Goal: Information Seeking & Learning: Find specific page/section

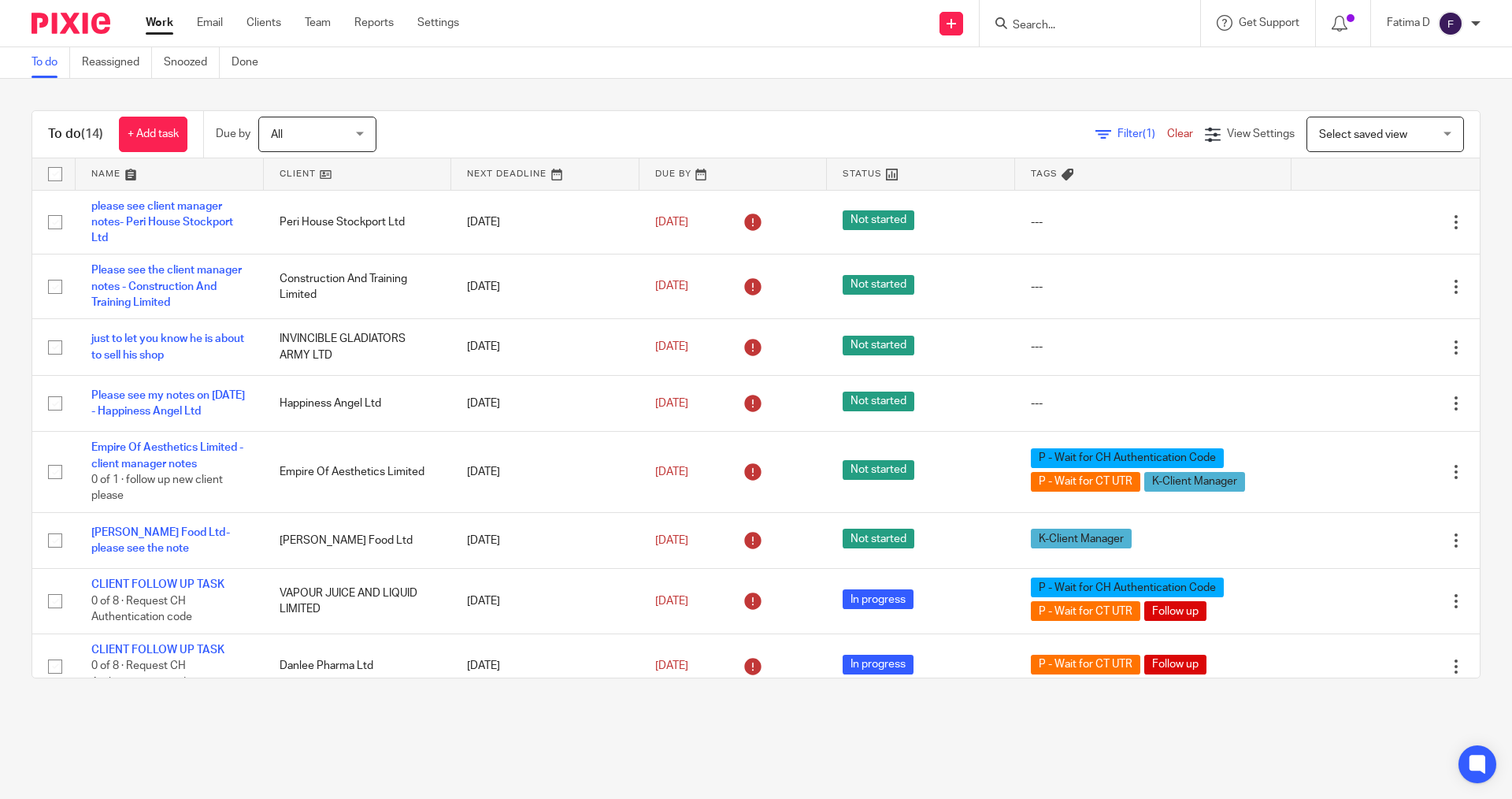
click at [1034, 32] on input "Search" at bounding box center [1082, 26] width 142 height 15
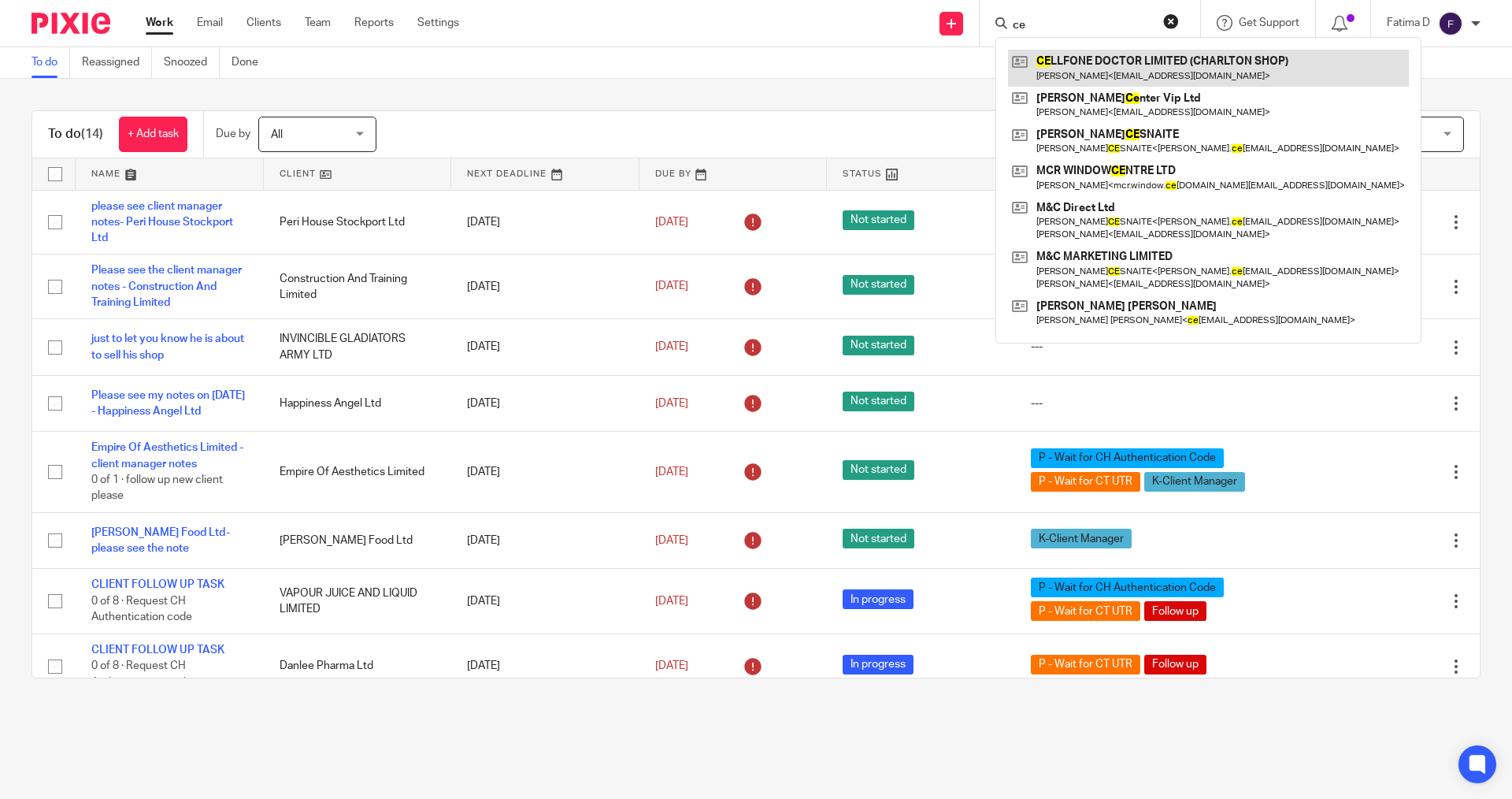
type input "ce"
click at [1115, 60] on link at bounding box center [1208, 68] width 401 height 37
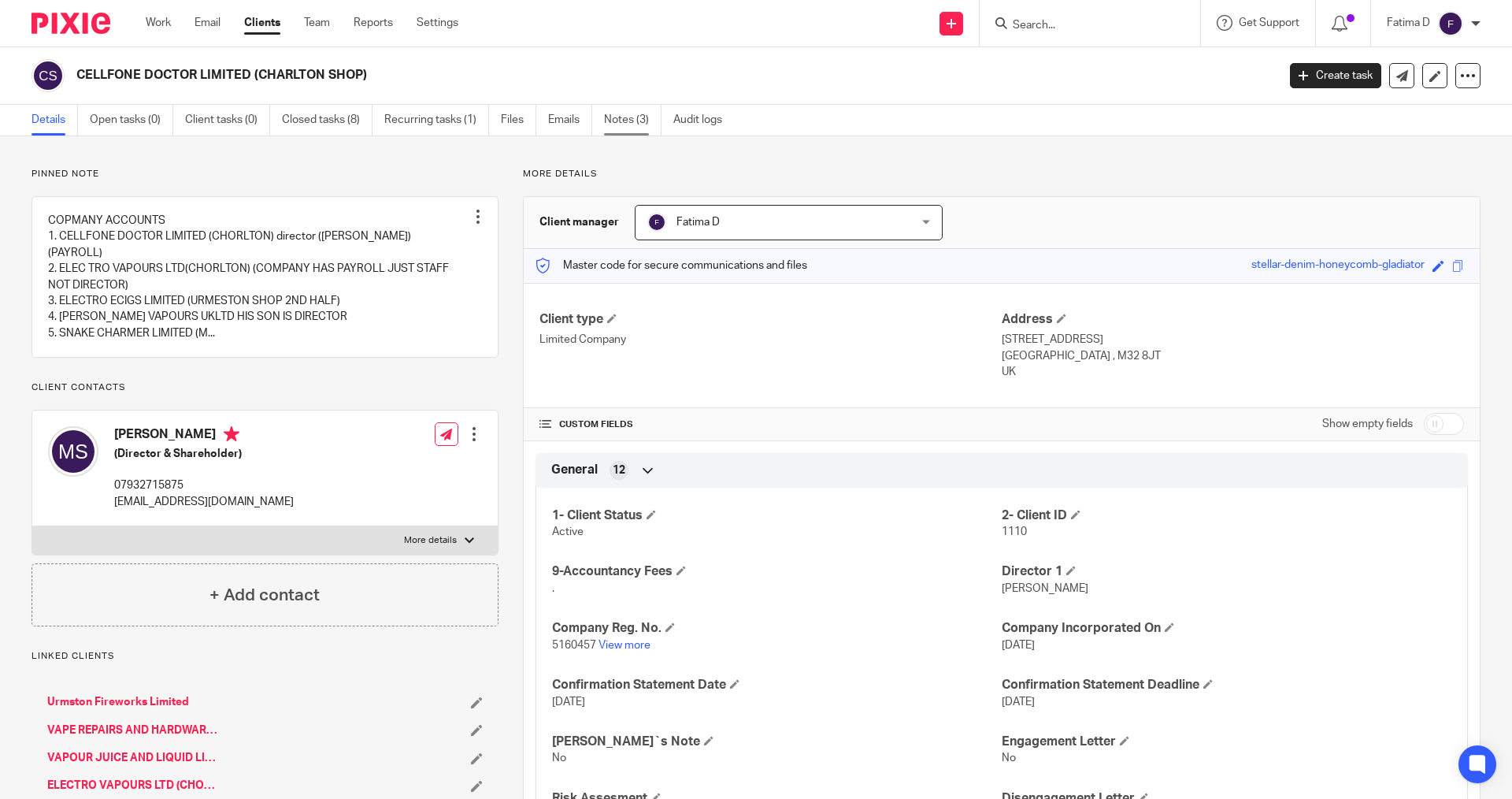
click at [620, 121] on link "Notes (3)" at bounding box center [633, 121] width 58 height 31
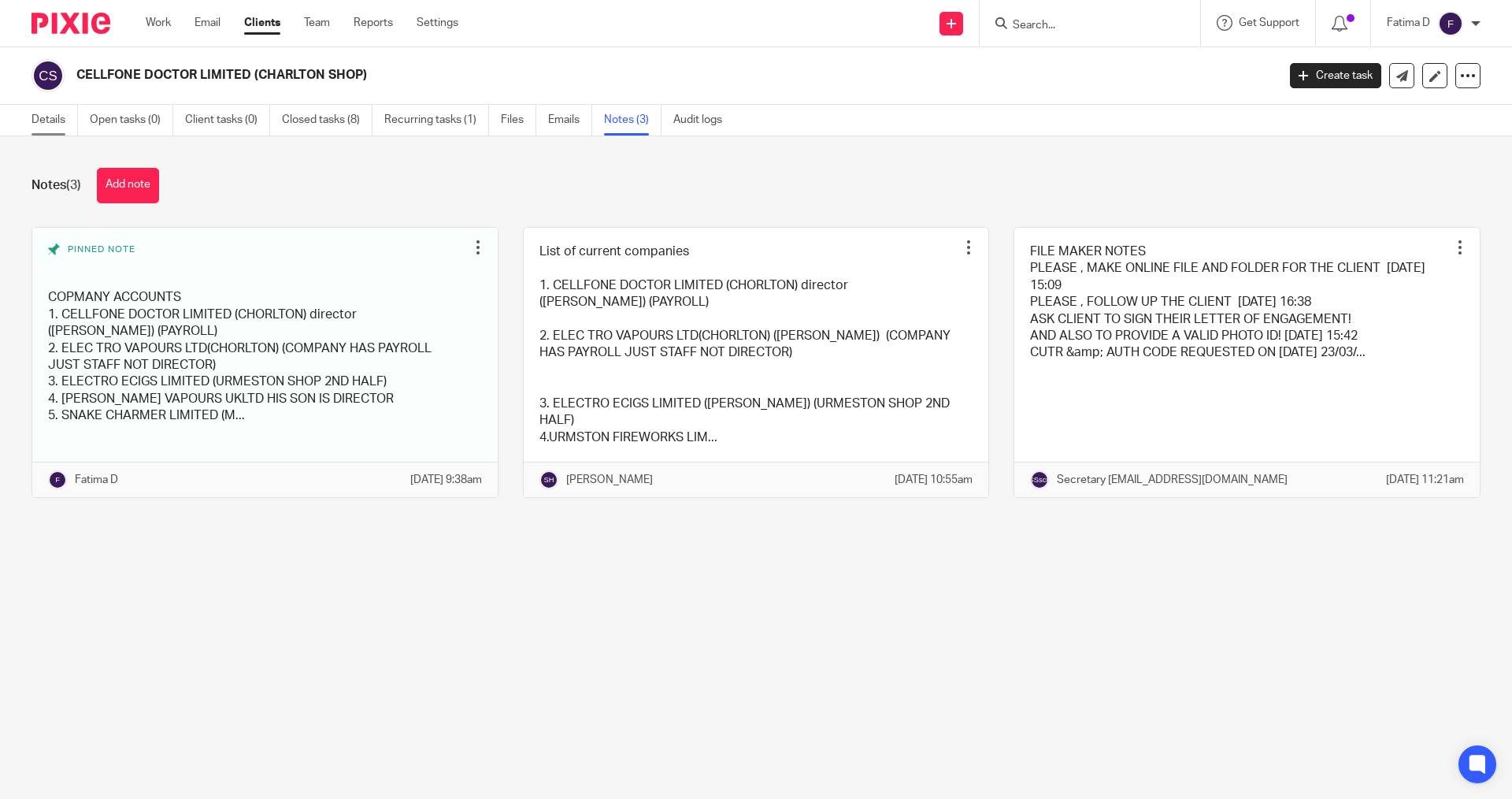
click at [45, 116] on link "Details" at bounding box center [55, 121] width 47 height 31
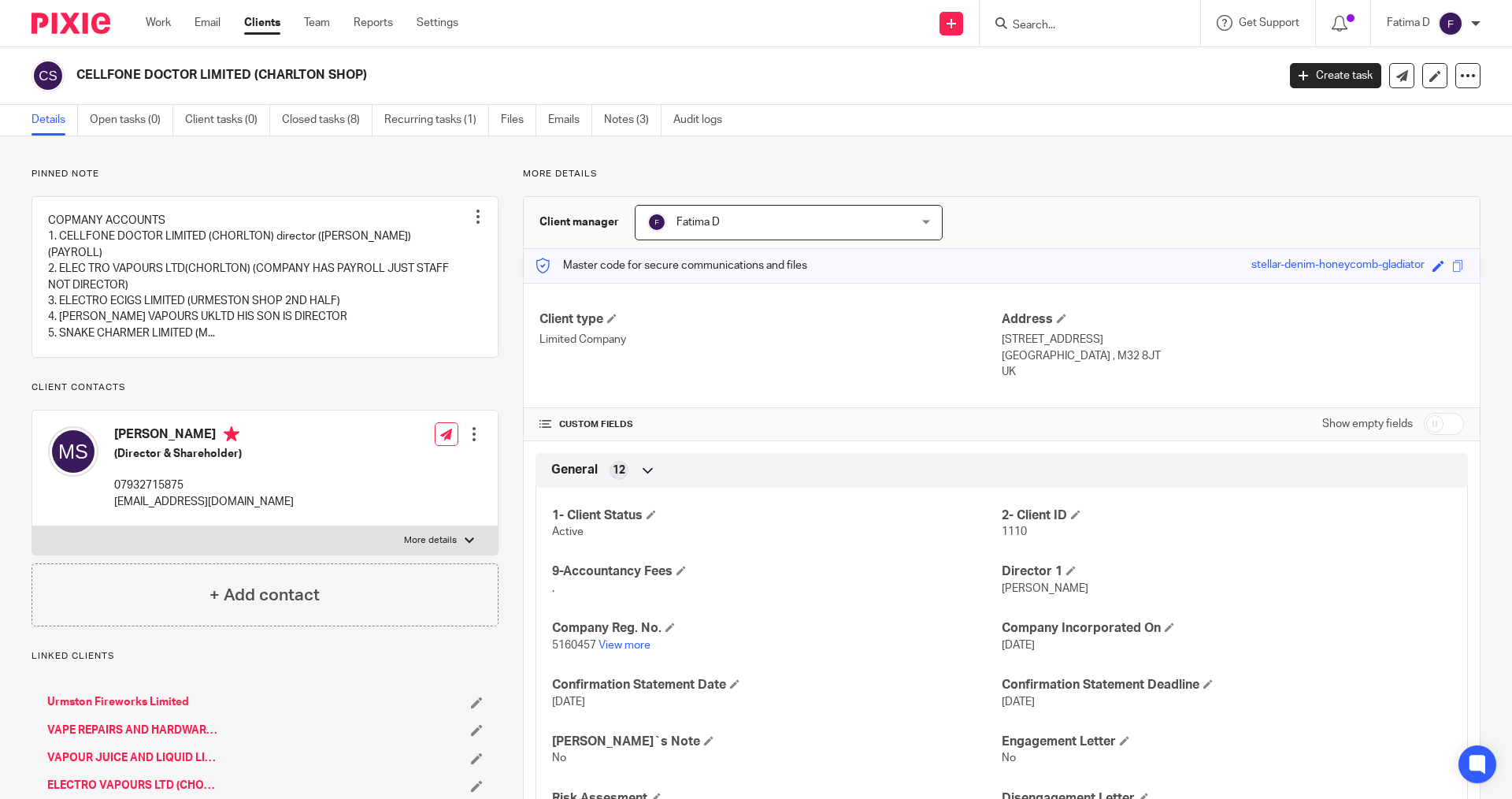
click at [619, 119] on link "Notes (3)" at bounding box center [633, 121] width 58 height 31
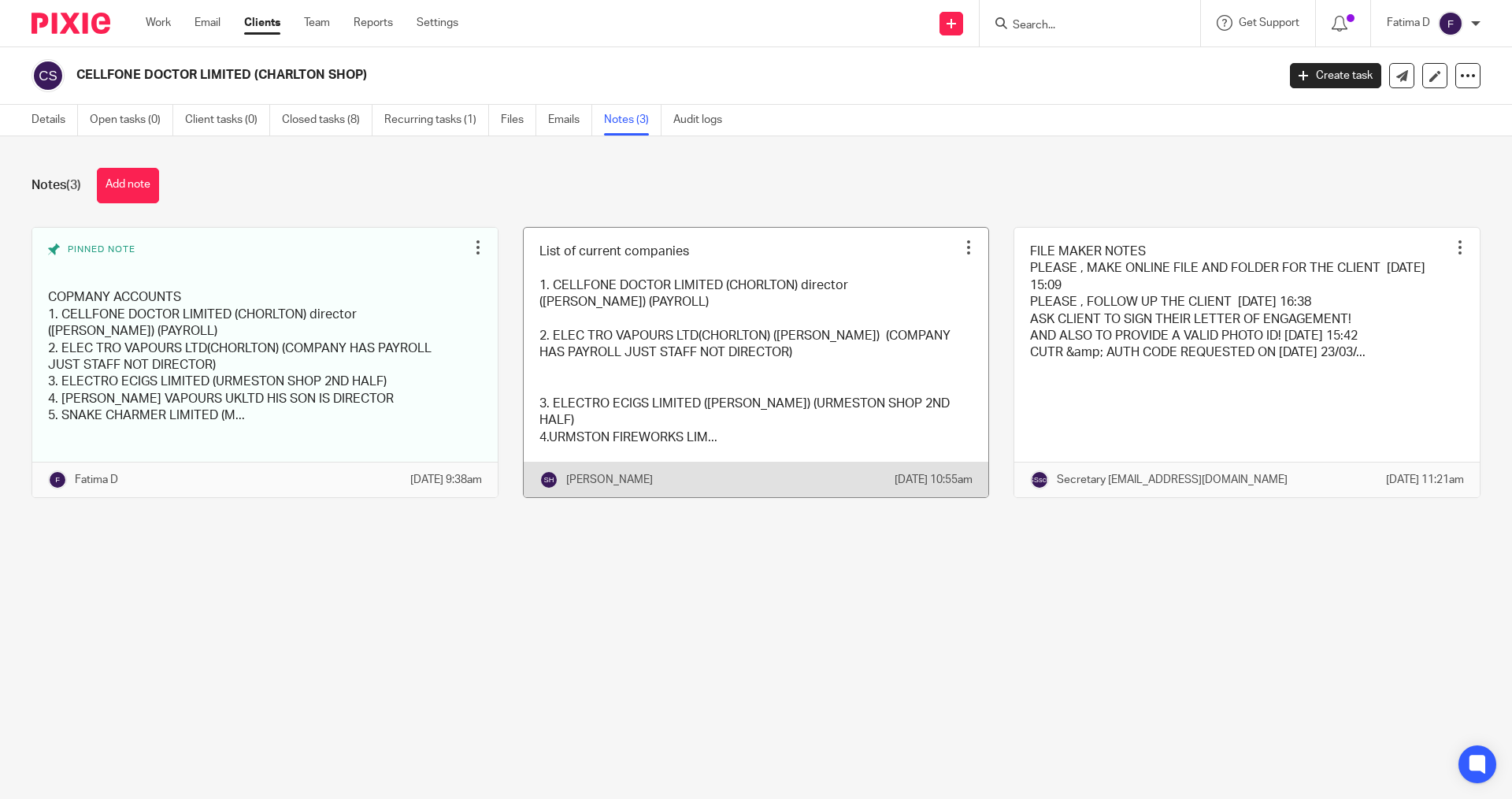
click at [667, 343] on link at bounding box center [757, 362] width 466 height 269
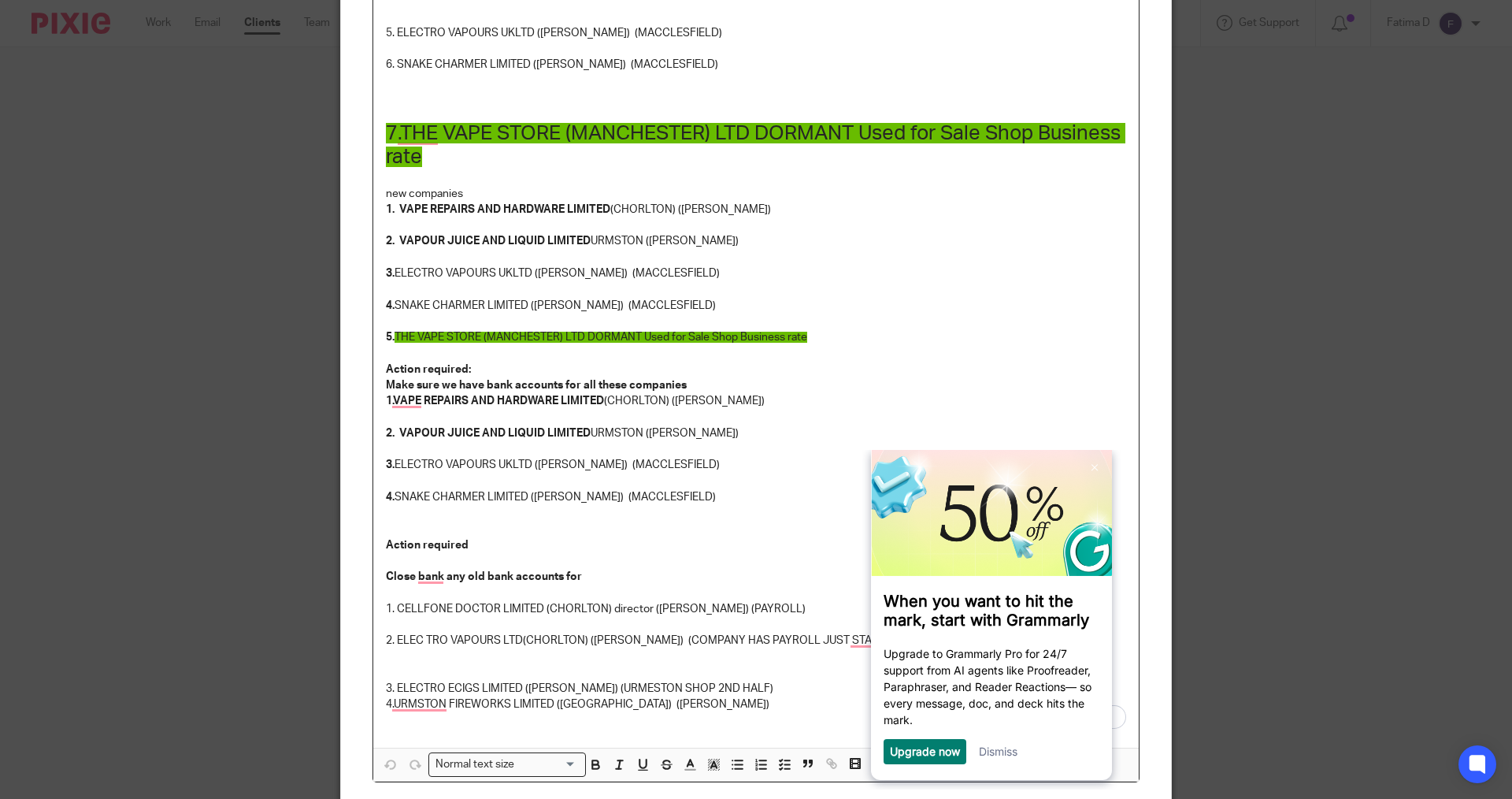
scroll to position [320, 0]
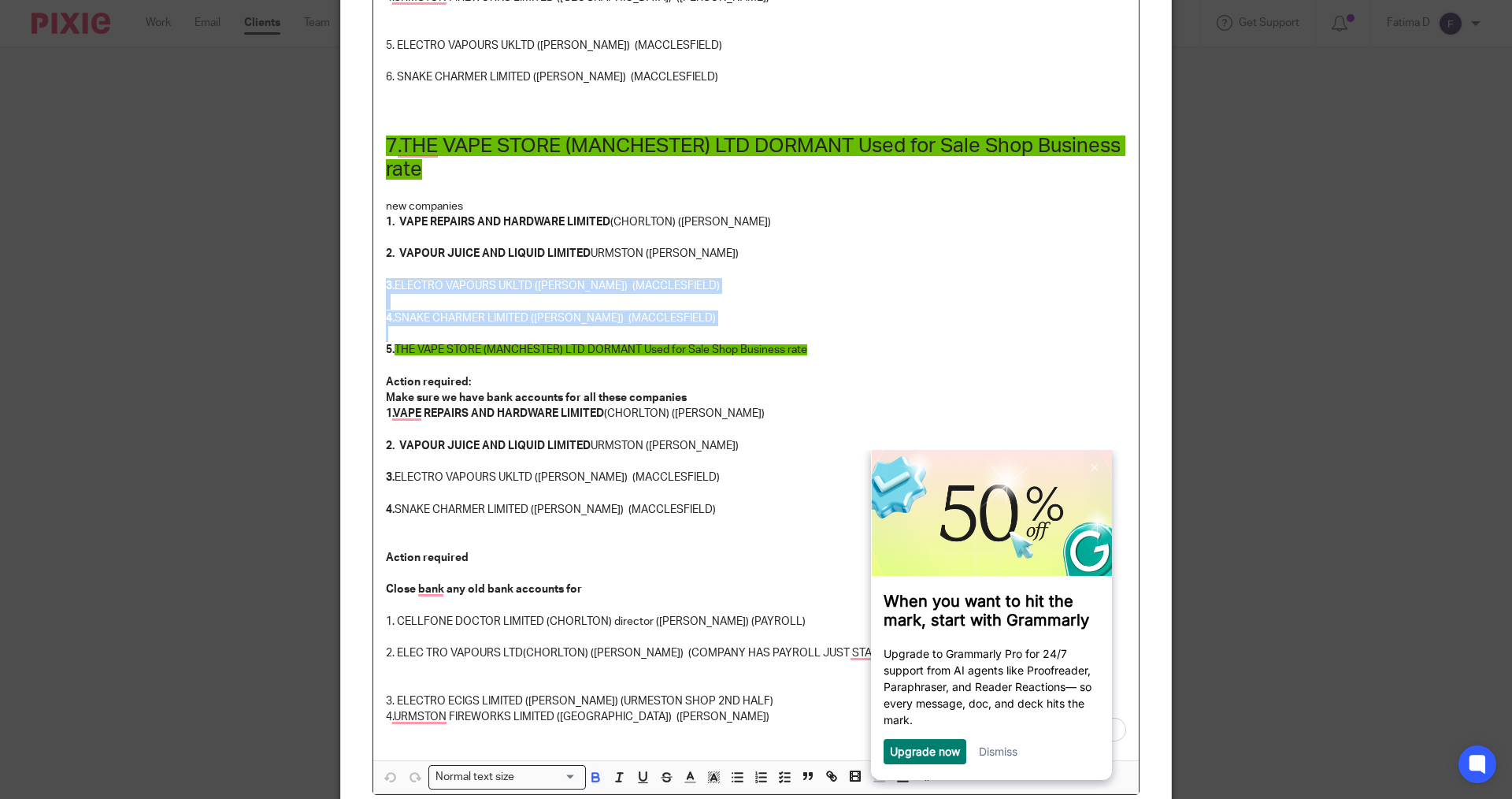
drag, startPoint x: 381, startPoint y: 283, endPoint x: 765, endPoint y: 325, distance: 386.3
click at [765, 325] on div "List of current companies 1. CELLFONE DOCTOR LIMITED (CHORLTON) director (Manmo…" at bounding box center [756, 304] width 765 height 910
copy div "3. ELECTRO VAPOURS UKLTD (Manraj) (MACCLESFIELD) 4. SNAKE CHARMER LIMITED (Manm…"
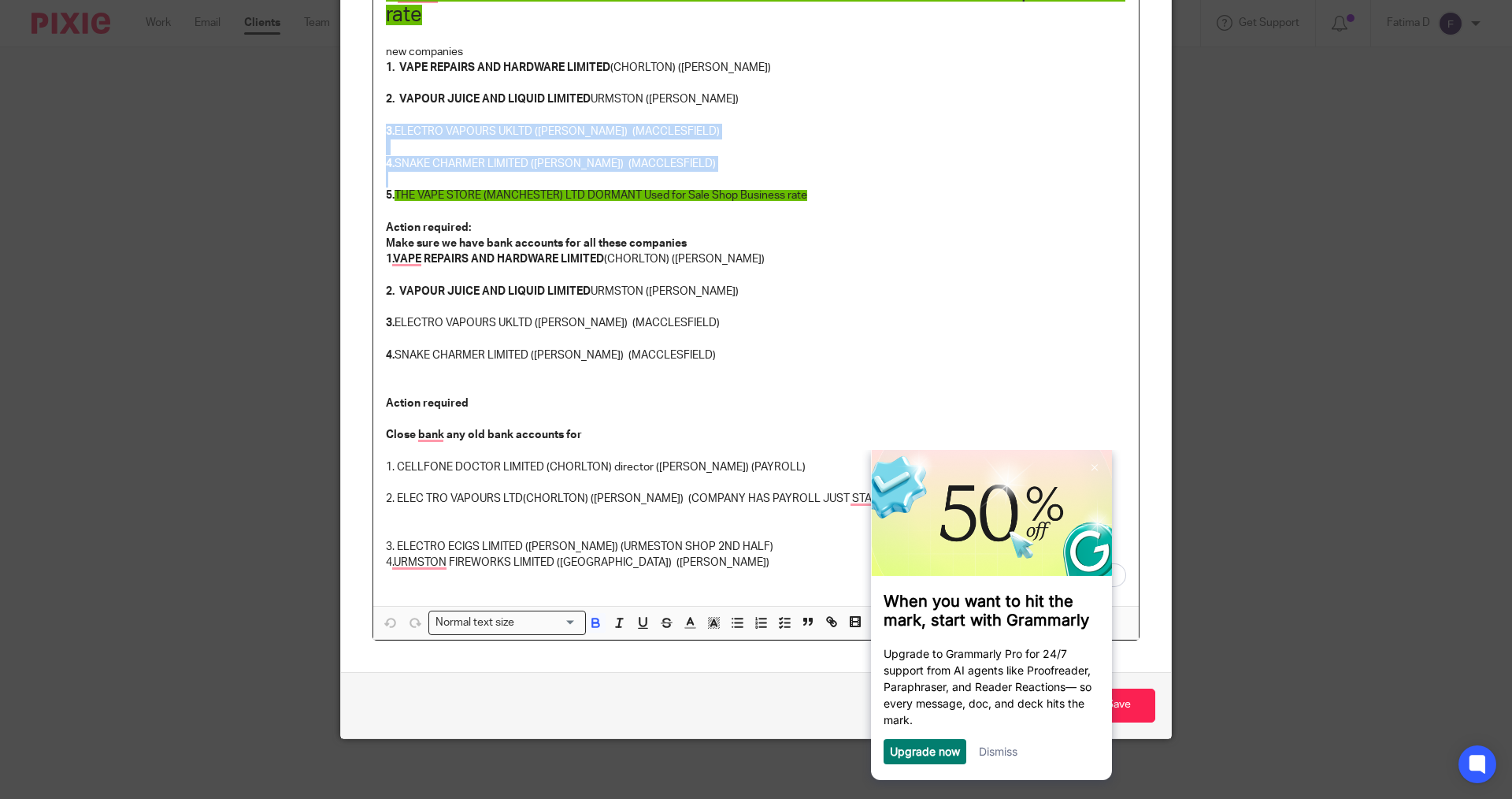
scroll to position [478, 0]
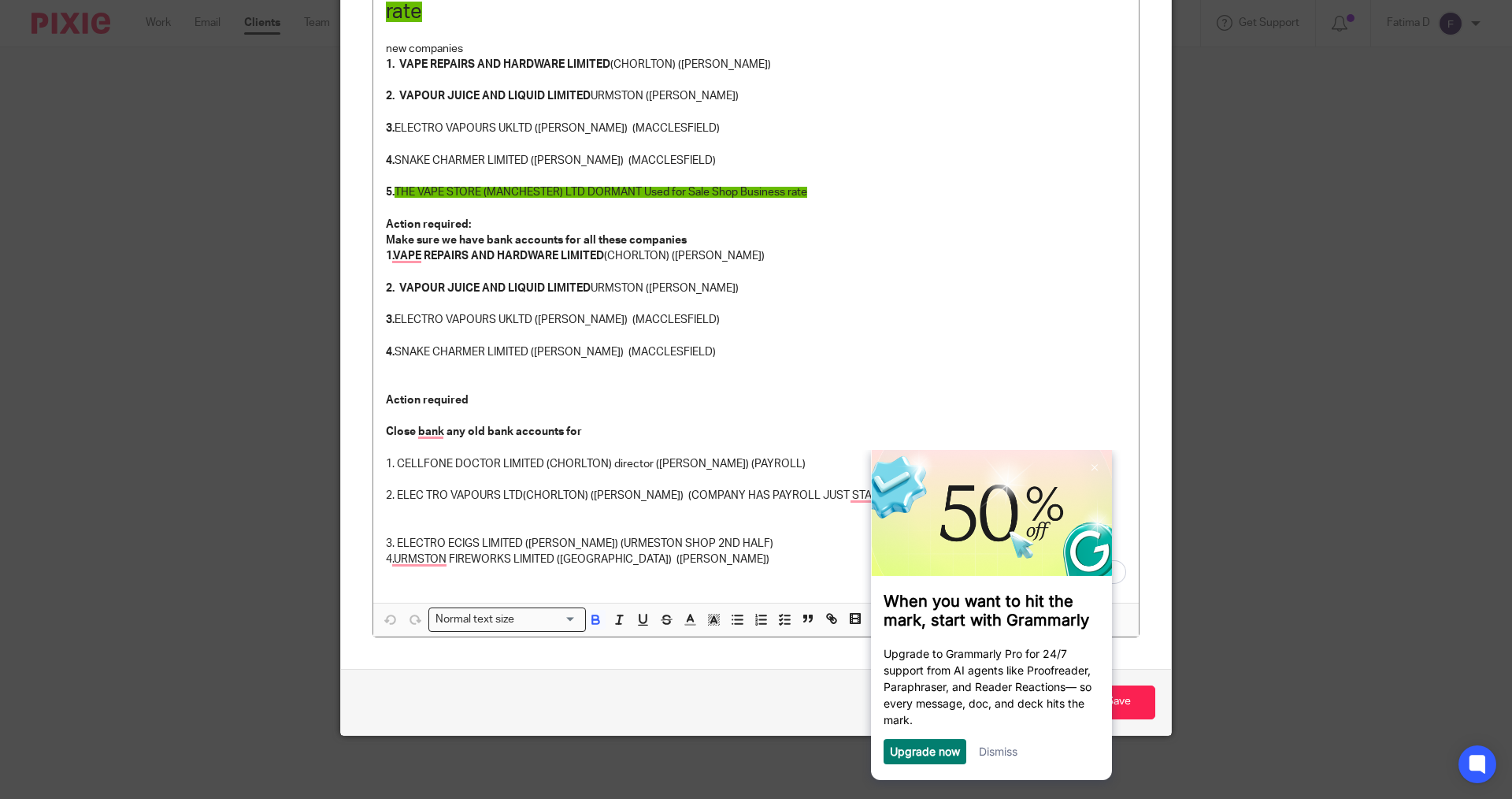
click at [176, 421] on div "Edit note Content List of current companies 1. CELLFONE DOCTOR LIMITED (CHORLTO…" at bounding box center [756, 399] width 1512 height 799
click at [1264, 281] on div "Edit note Content List of current companies 1. CELLFONE DOCTOR LIMITED (CHORLTO…" at bounding box center [756, 399] width 1512 height 799
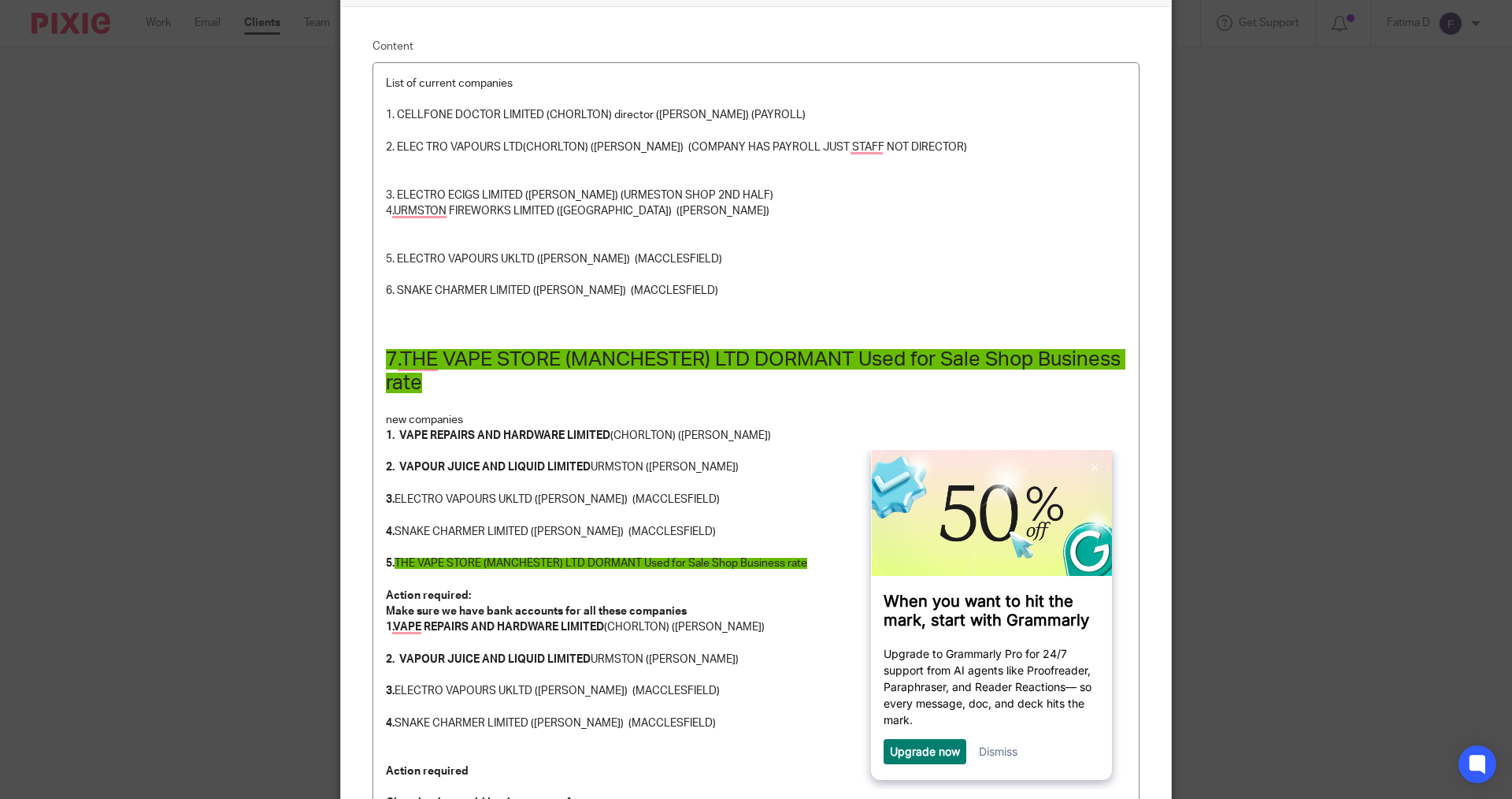
scroll to position [0, 0]
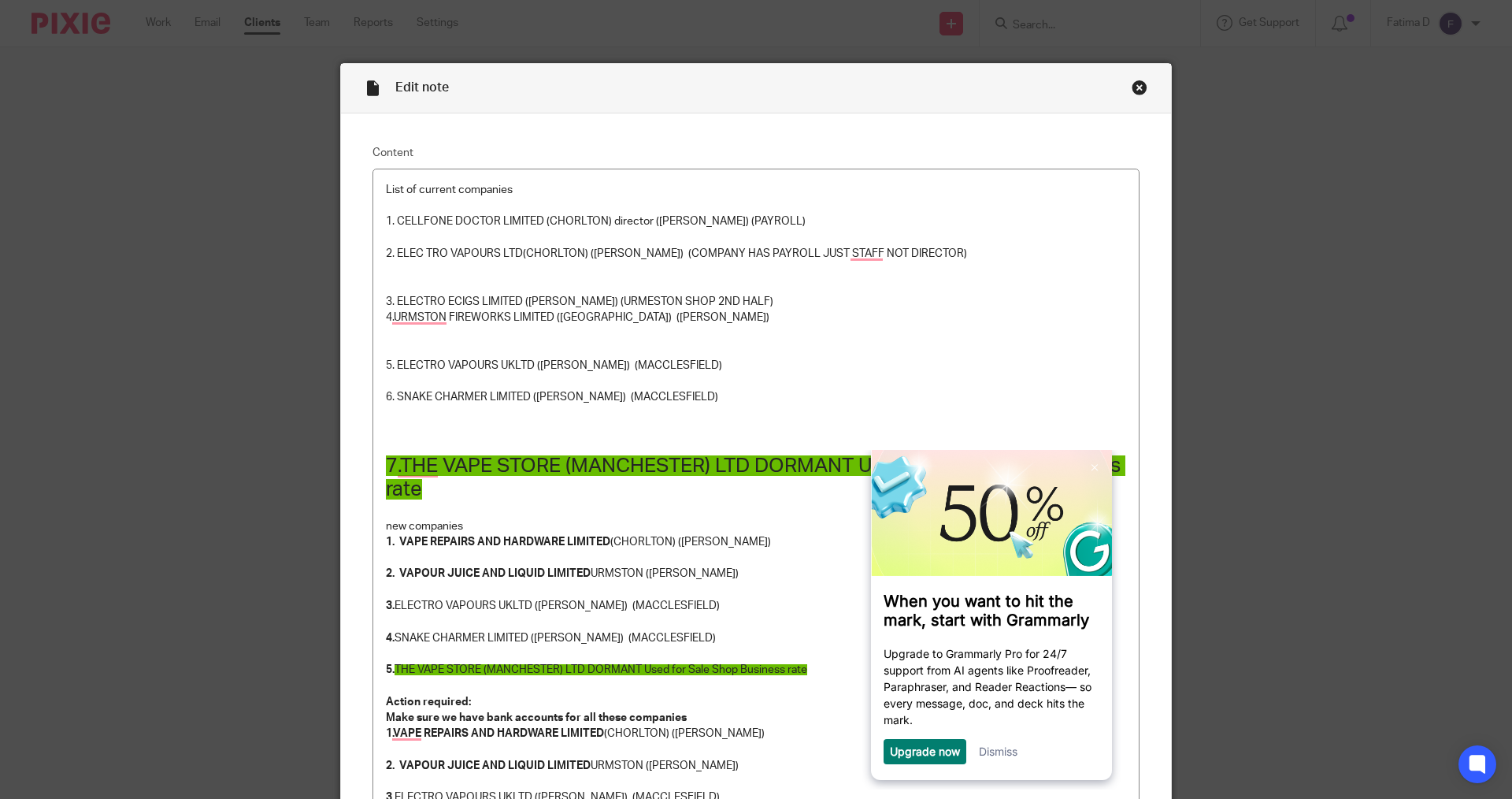
click at [1136, 89] on div "Close this dialog window" at bounding box center [1139, 87] width 16 height 16
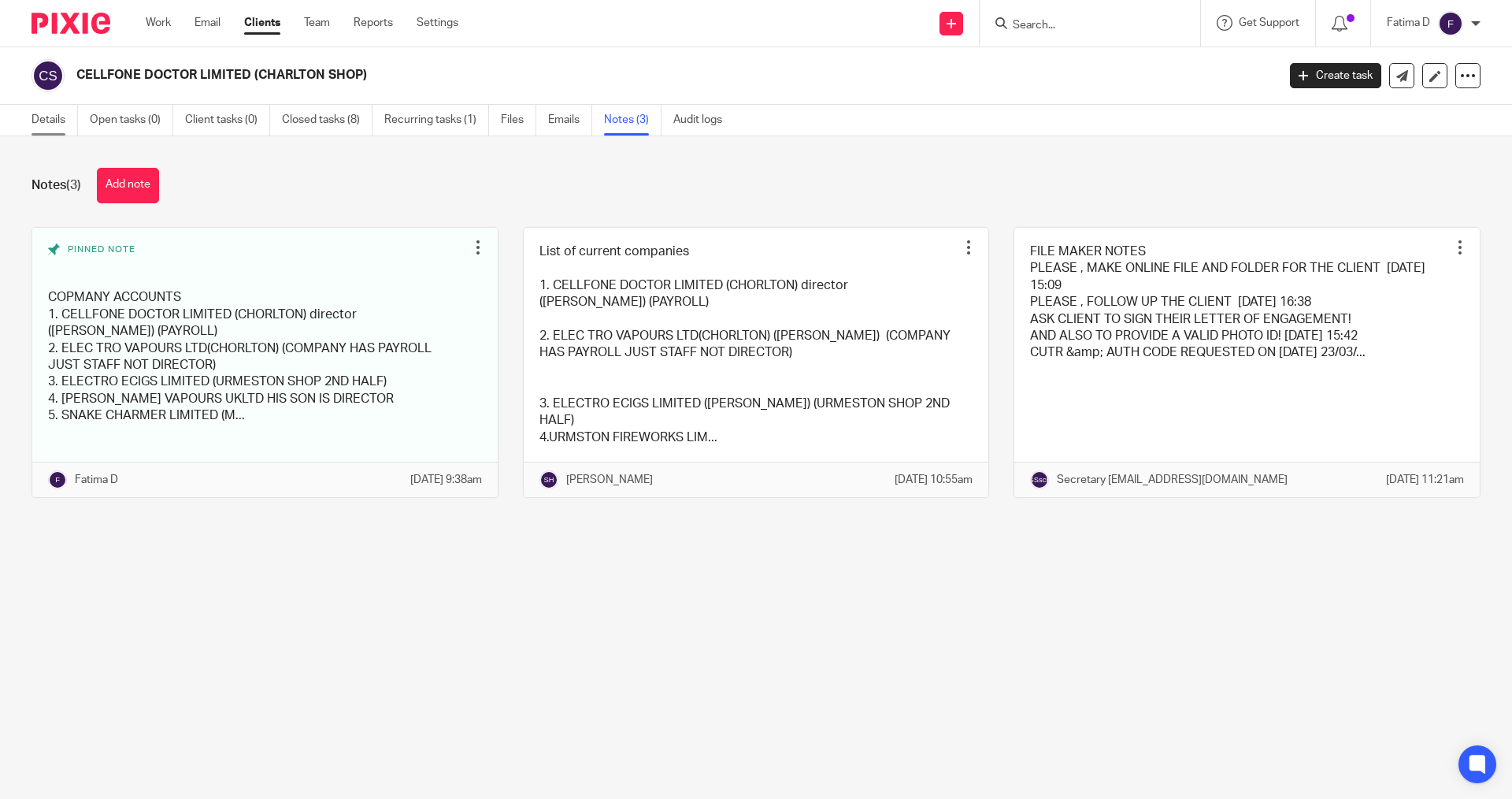
click at [55, 118] on link "Details" at bounding box center [55, 121] width 47 height 31
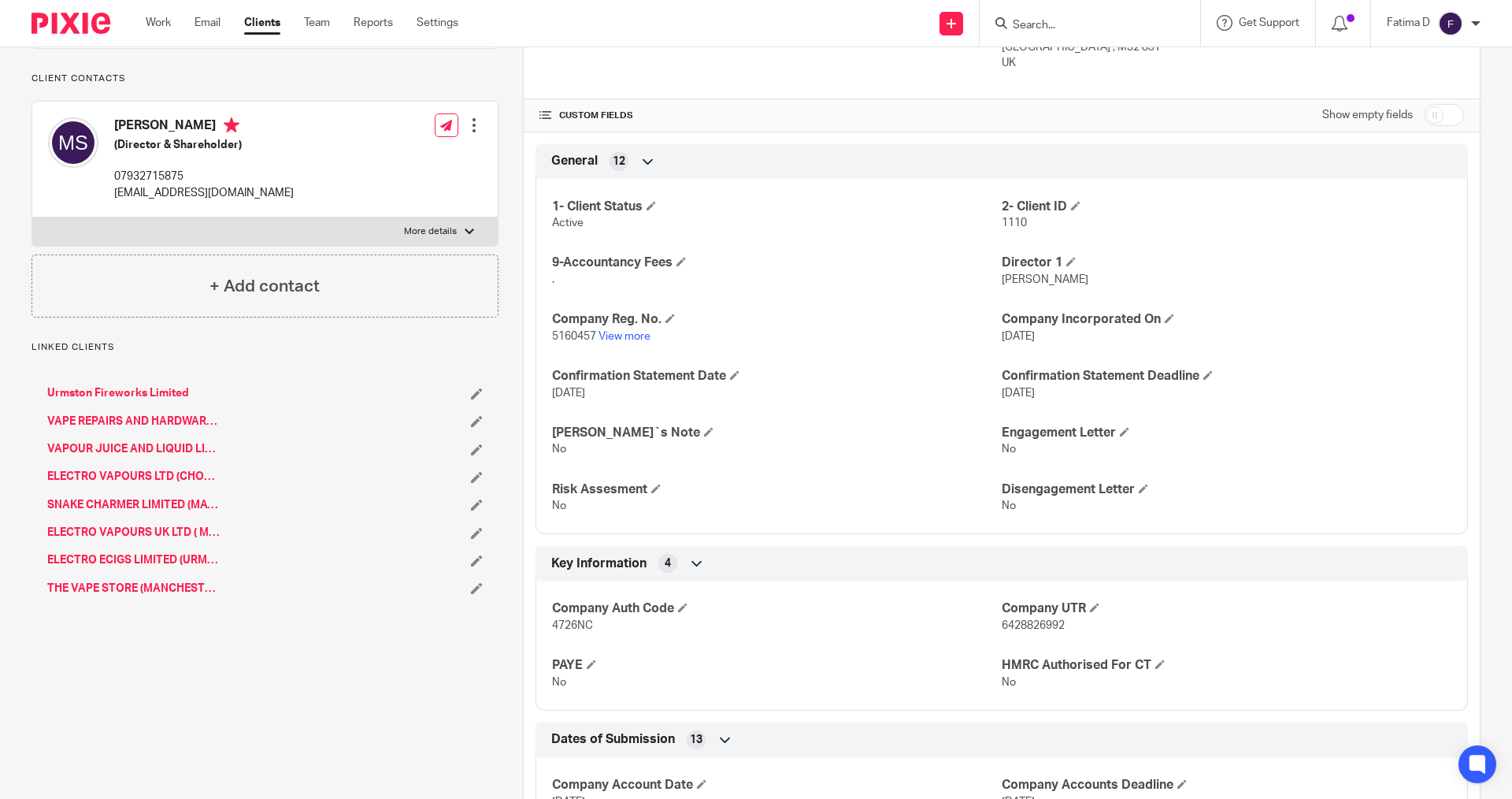
scroll to position [315, 0]
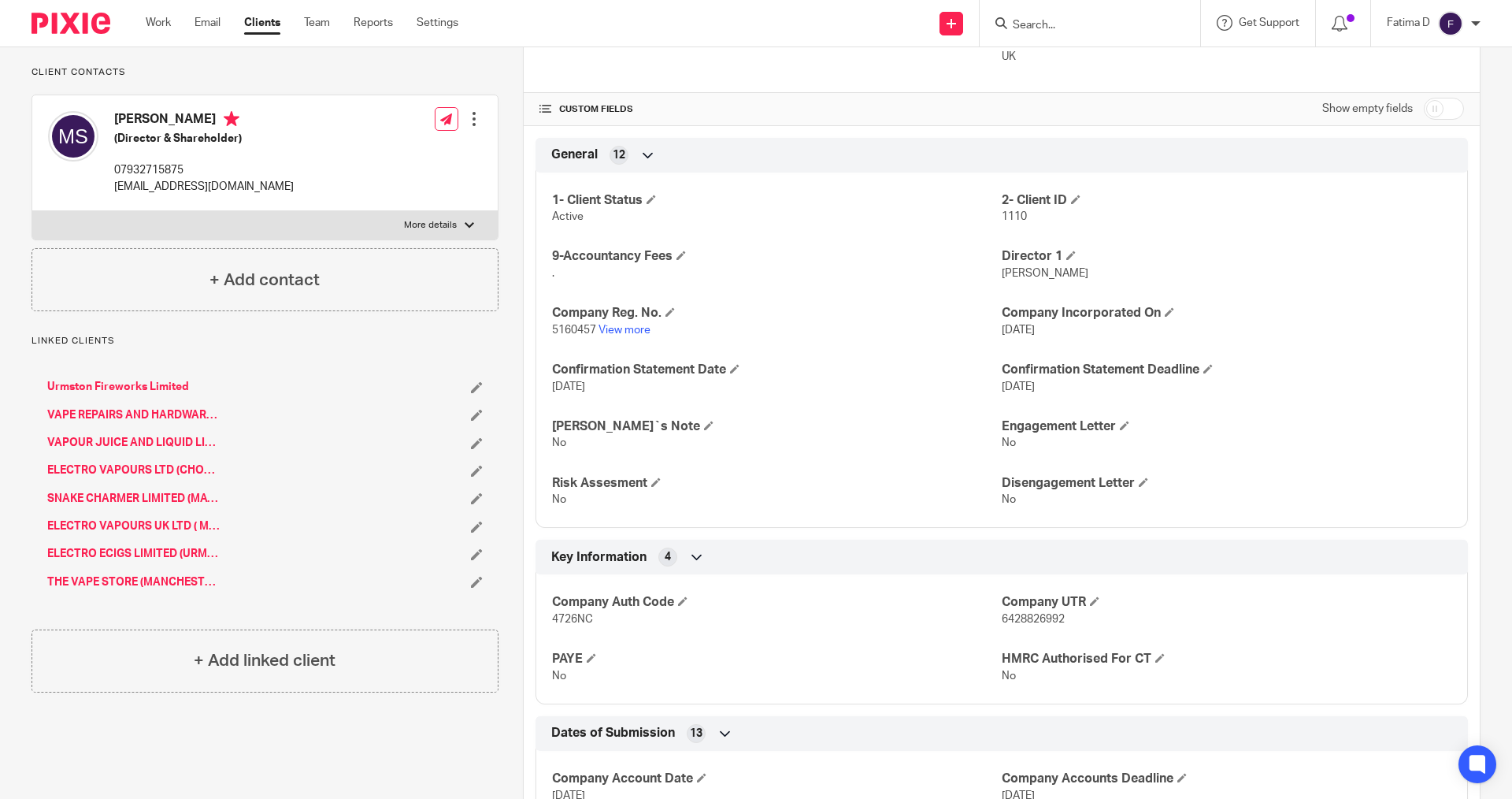
click at [118, 526] on link "ELECTRO VAPOURS UK LTD ( MACCLESFIELD)" at bounding box center [134, 526] width 174 height 16
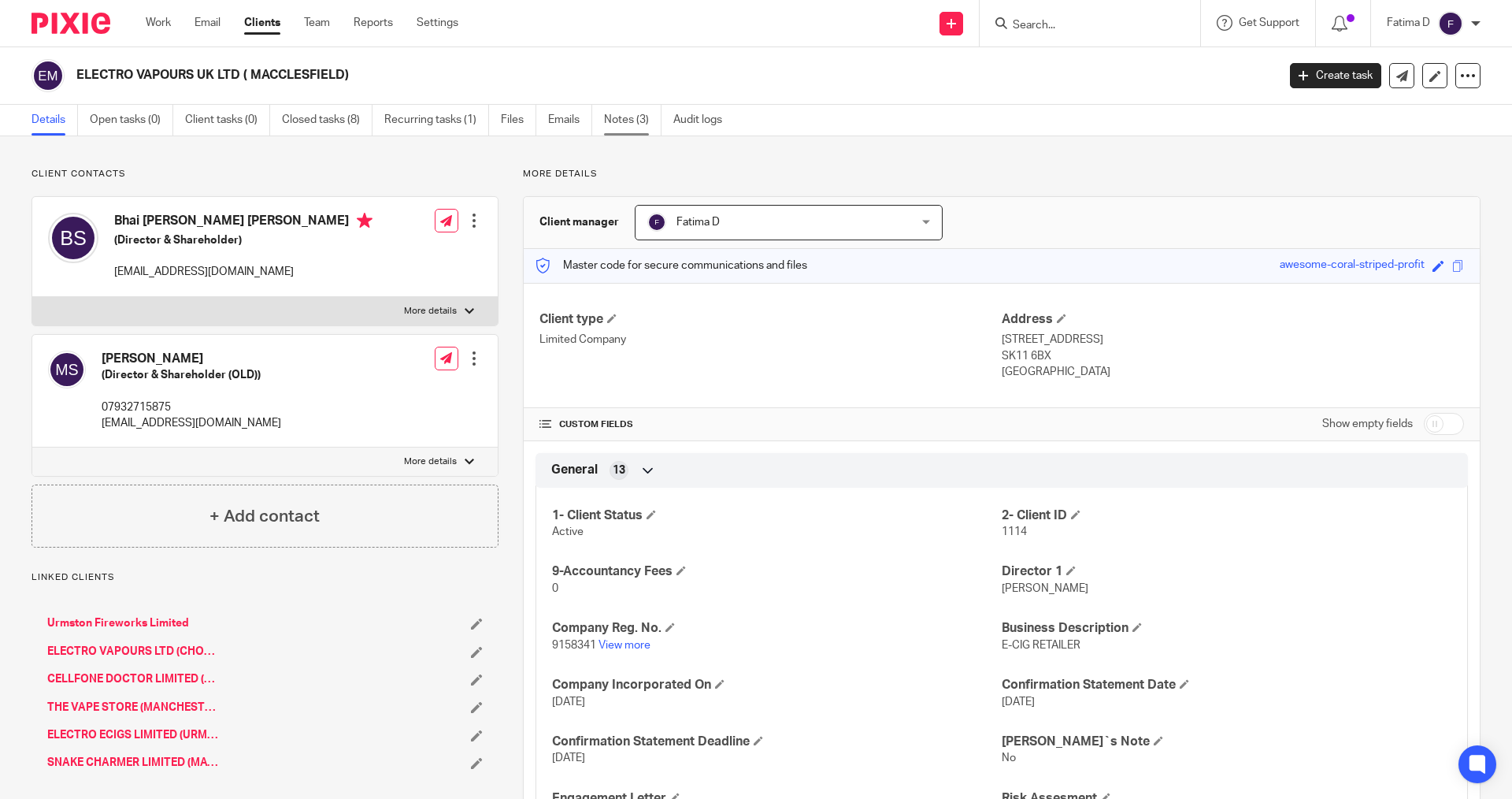
click at [625, 115] on link "Notes (3)" at bounding box center [633, 121] width 58 height 31
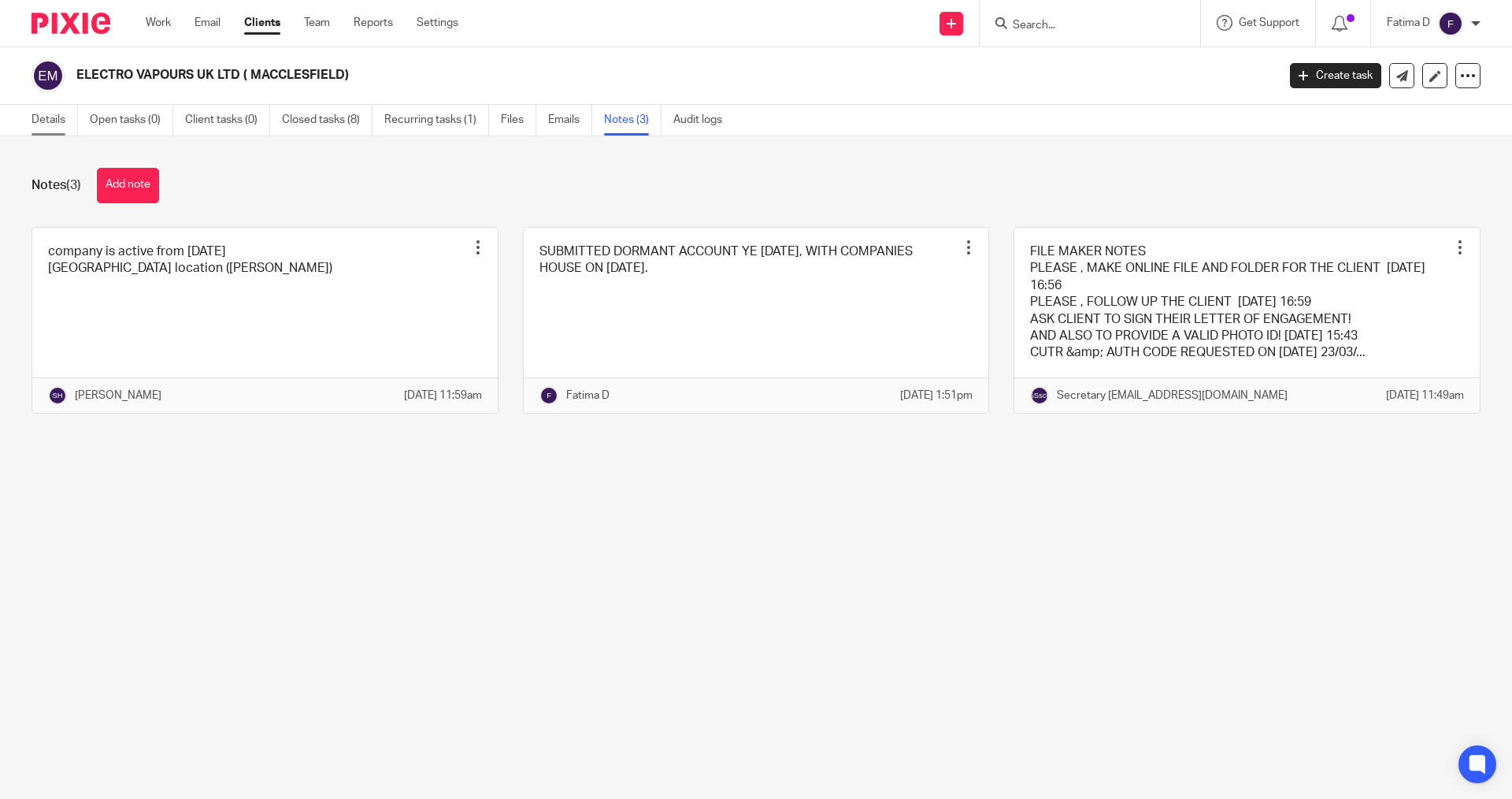
click at [38, 119] on link "Details" at bounding box center [55, 121] width 47 height 31
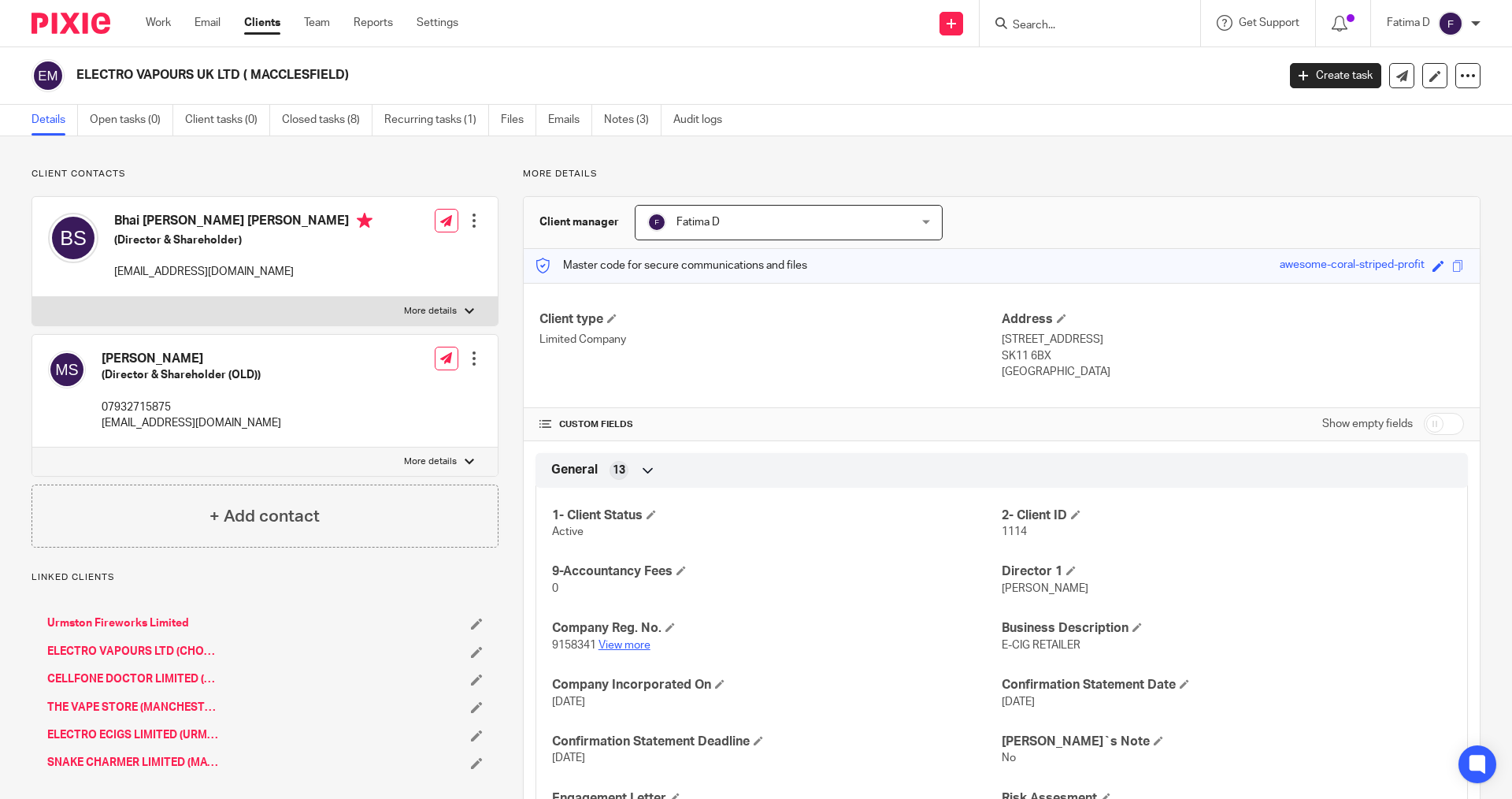
click at [634, 645] on link "View more" at bounding box center [625, 645] width 52 height 11
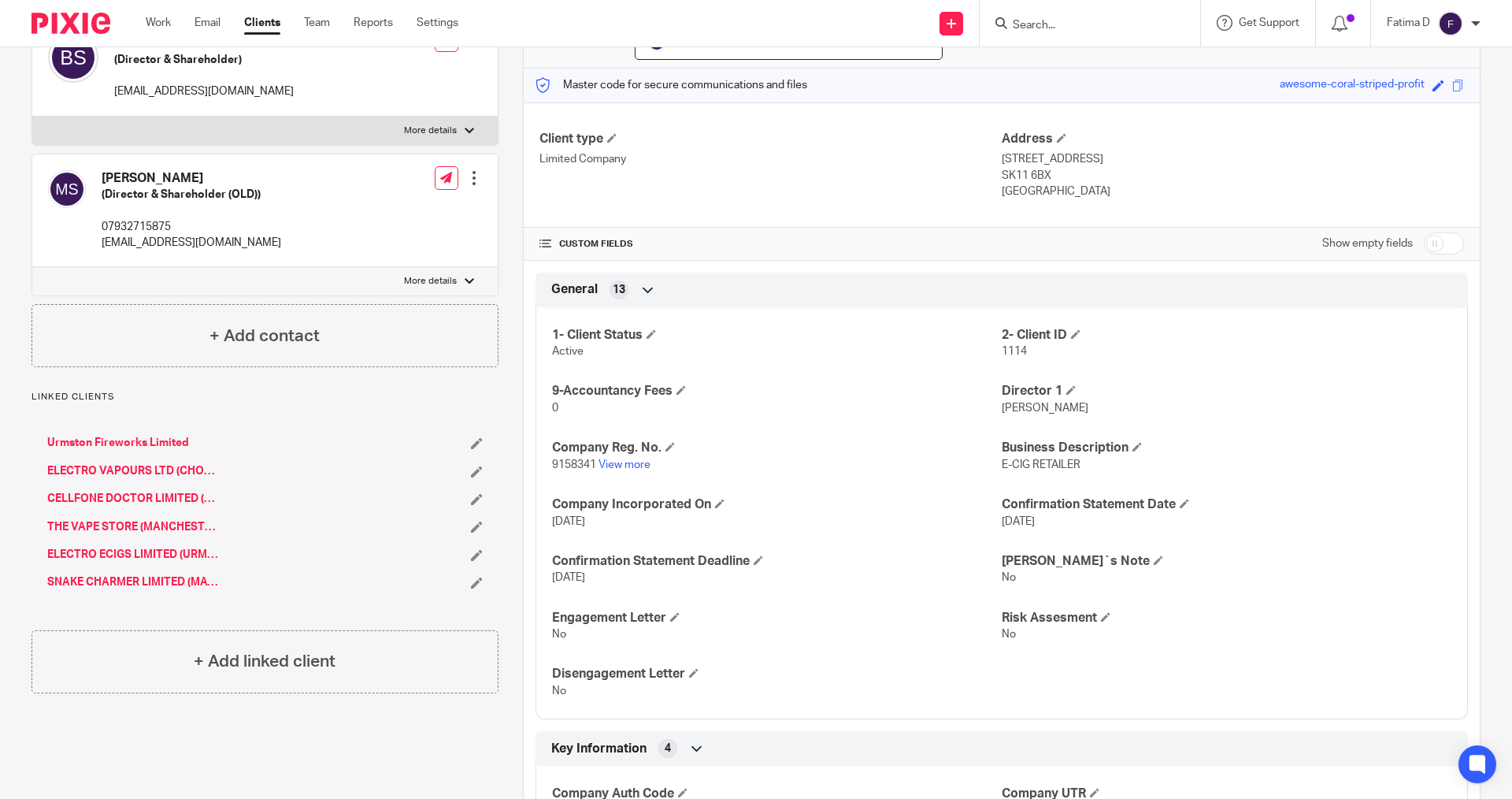
scroll to position [237, 0]
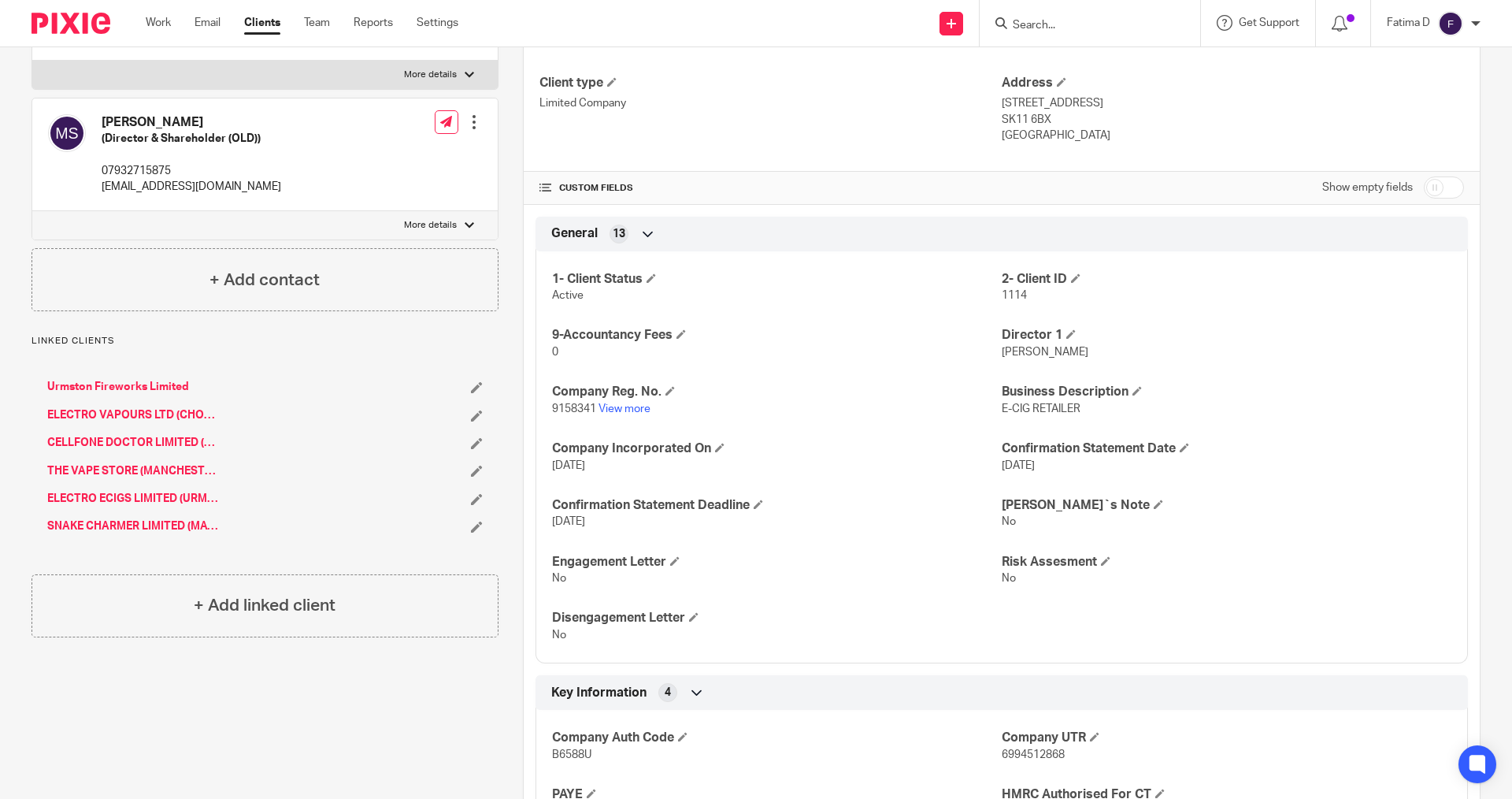
click at [95, 519] on link "SNAKE CHARMER LIMITED (MACCLESFIELD)" at bounding box center [134, 526] width 174 height 16
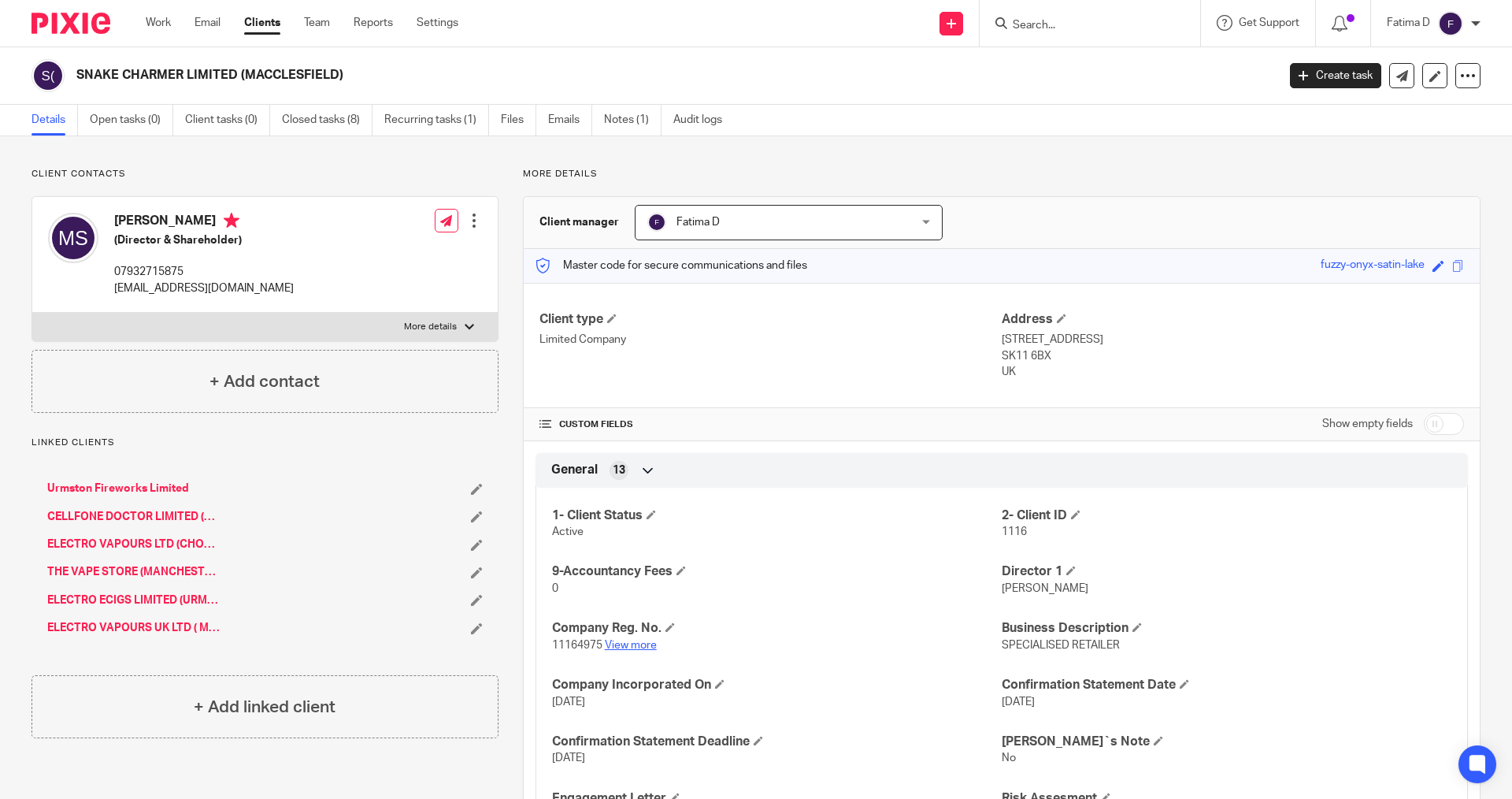
click at [629, 644] on link "View more" at bounding box center [630, 645] width 52 height 11
click at [328, 542] on div "ELECTRO VAPOURS LTD (CHORLTON SHOP)" at bounding box center [221, 543] width 348 height 16
click at [619, 642] on link "View more" at bounding box center [630, 645] width 52 height 11
drag, startPoint x: 917, startPoint y: 720, endPoint x: 925, endPoint y: 714, distance: 10.0
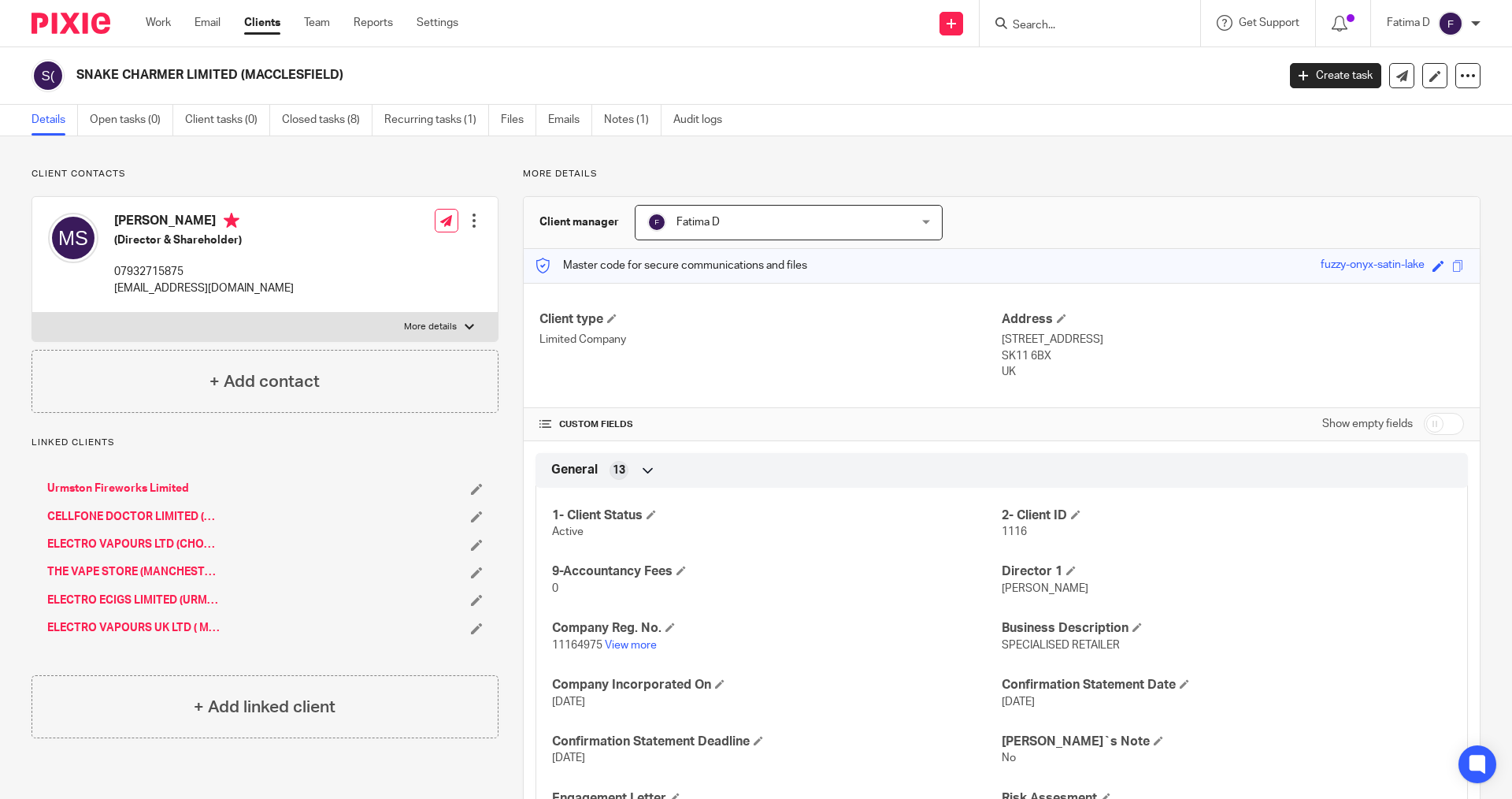
click at [919, 718] on div "1- Client Status Active 2- Client ID 1116 9-Accountancy Fees 0 Director 1 MANMO…" at bounding box center [1002, 688] width 932 height 425
click at [91, 626] on link "ELECTRO VAPOURS UK LTD ( MACCLESFIELD)" at bounding box center [134, 627] width 174 height 16
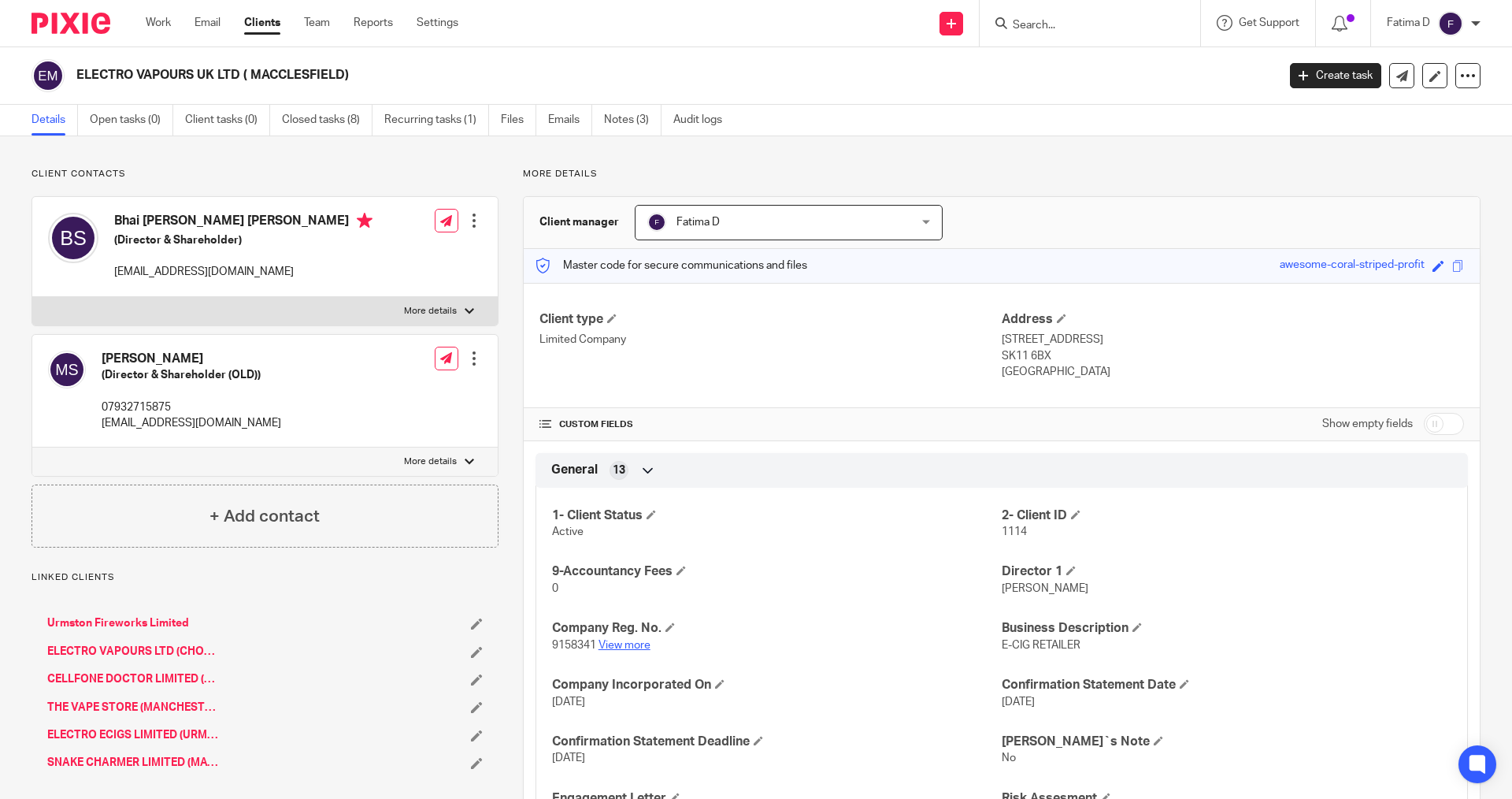
click at [614, 645] on link "View more" at bounding box center [625, 645] width 52 height 11
